Goal: Navigation & Orientation: Find specific page/section

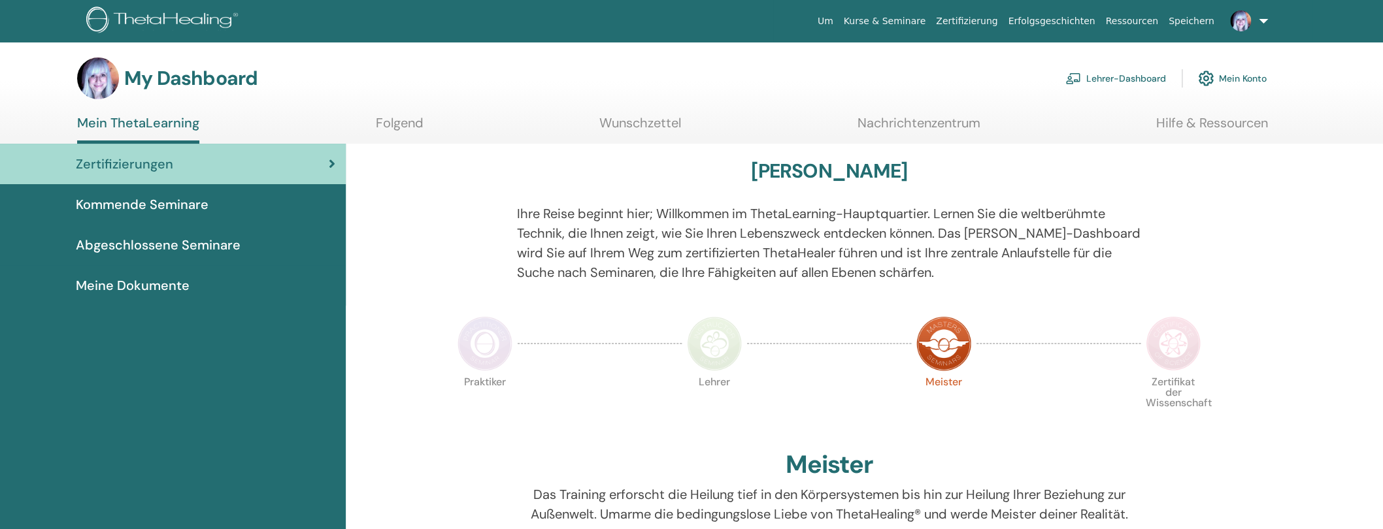
click at [113, 205] on span "Kommende Seminare" at bounding box center [142, 205] width 133 height 20
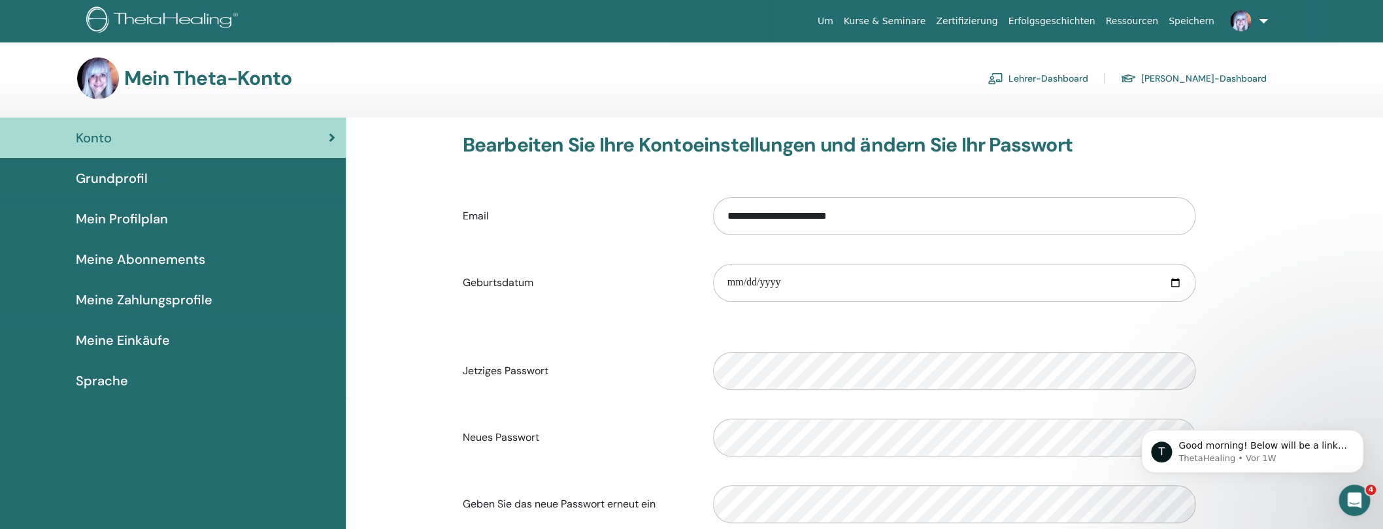
click at [125, 336] on span "Meine Einkäufe" at bounding box center [123, 341] width 94 height 20
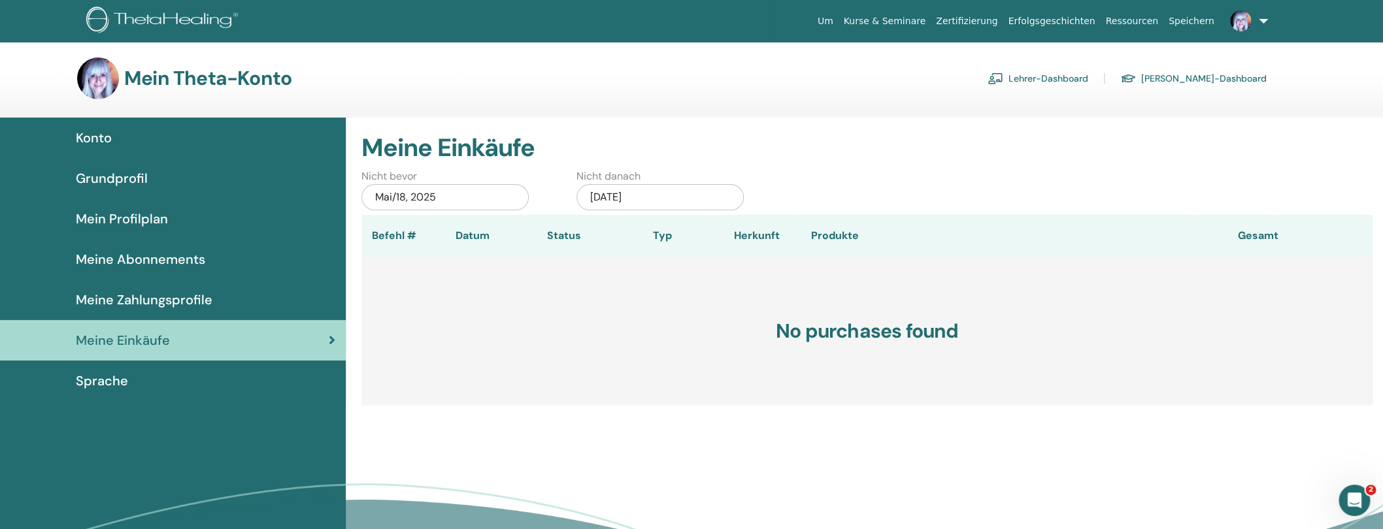
click at [91, 176] on span "Grundprofil" at bounding box center [112, 179] width 72 height 20
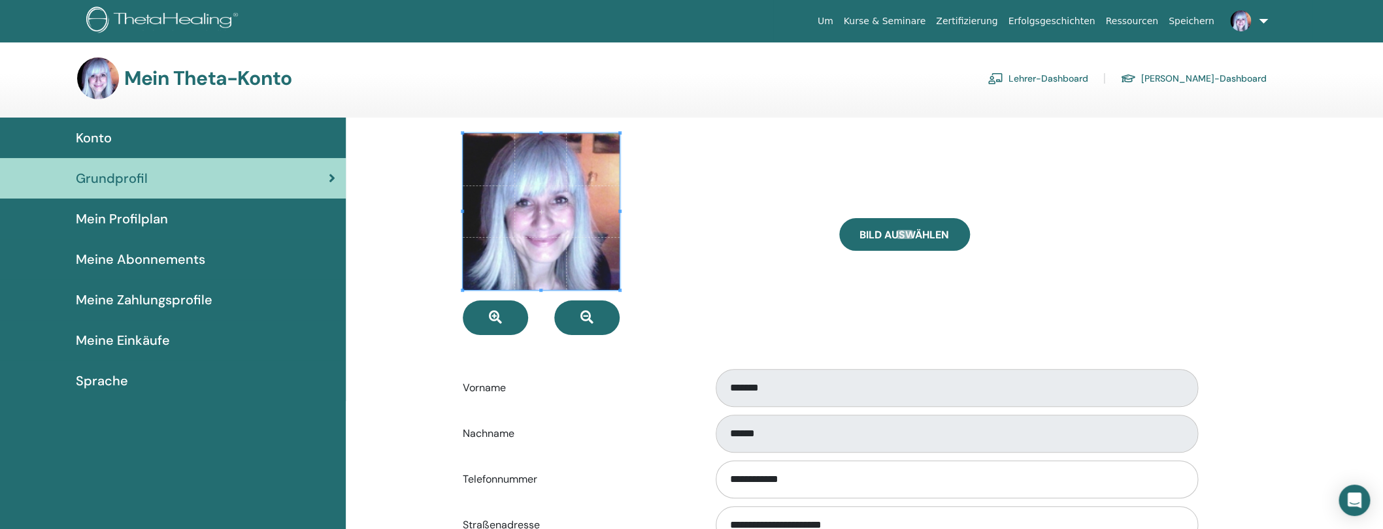
click at [87, 135] on span "Konto" at bounding box center [94, 138] width 36 height 20
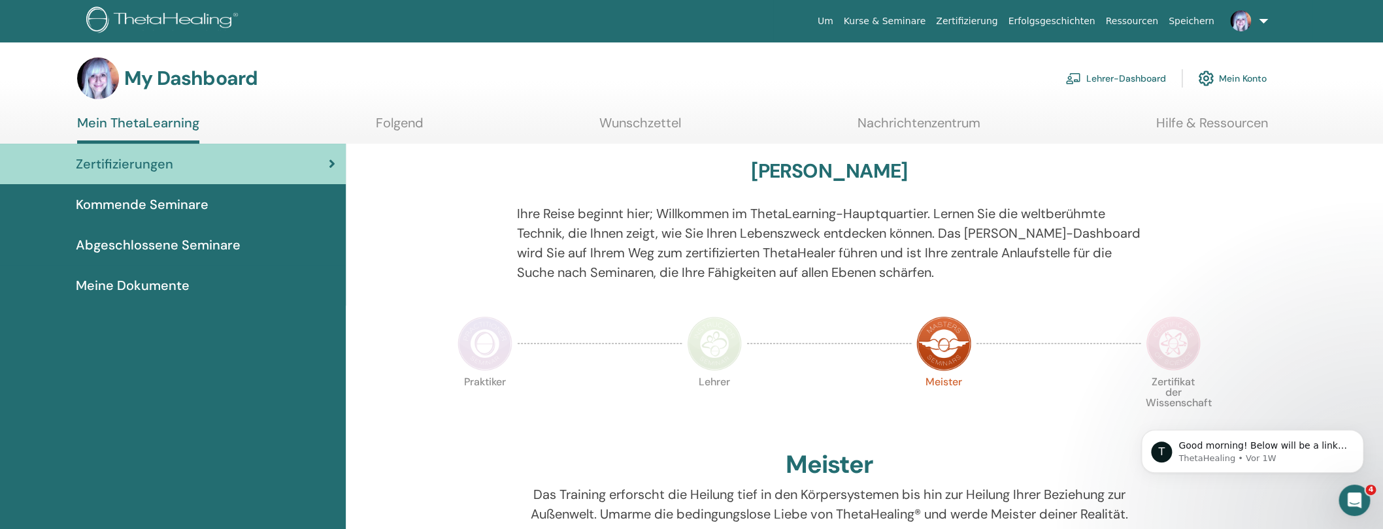
click at [1144, 76] on link "Lehrer-Dashboard" at bounding box center [1115, 78] width 101 height 29
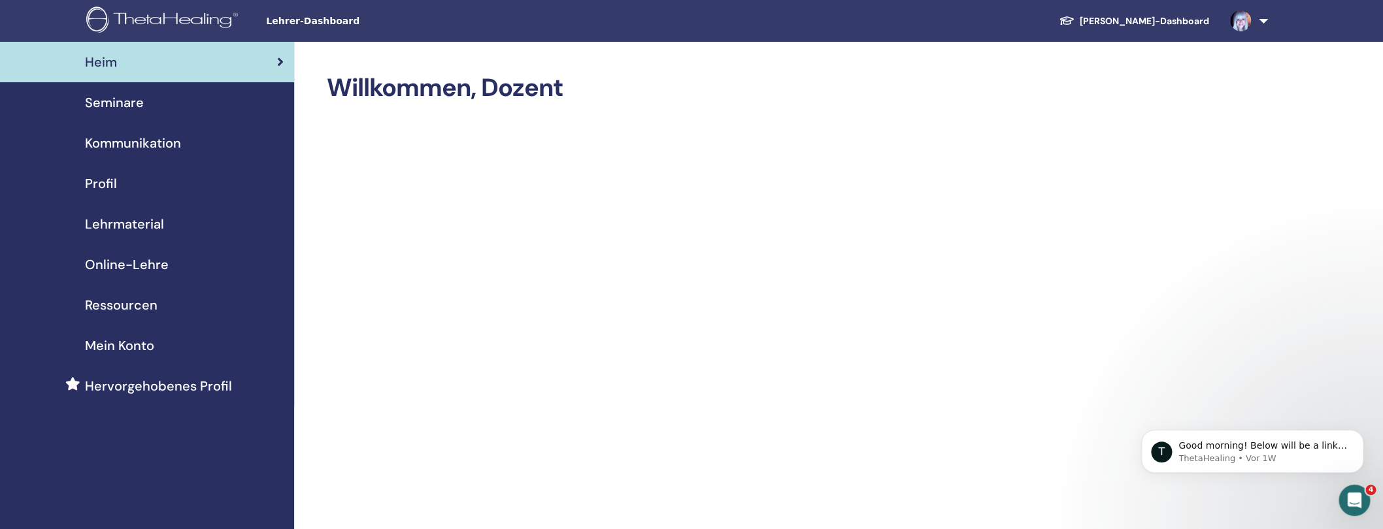
click at [129, 99] on span "Seminare" at bounding box center [114, 103] width 59 height 20
